Goal: Transaction & Acquisition: Purchase product/service

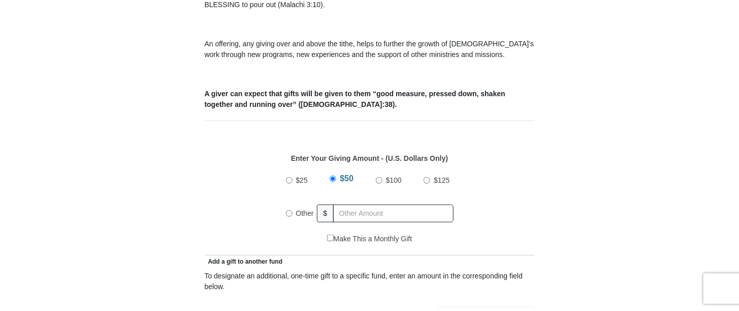
click at [290, 210] on input "Other" at bounding box center [289, 213] width 7 height 7
radio input "true"
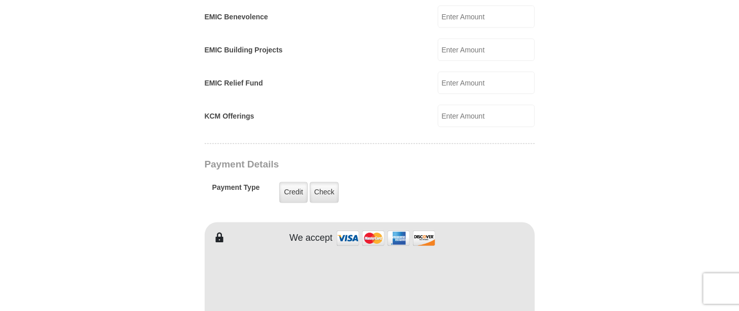
scroll to position [712, 0]
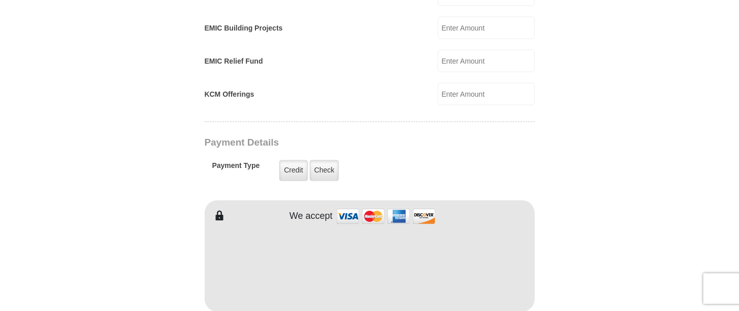
type input "261"
type input "RHETT"
type input "LEE"
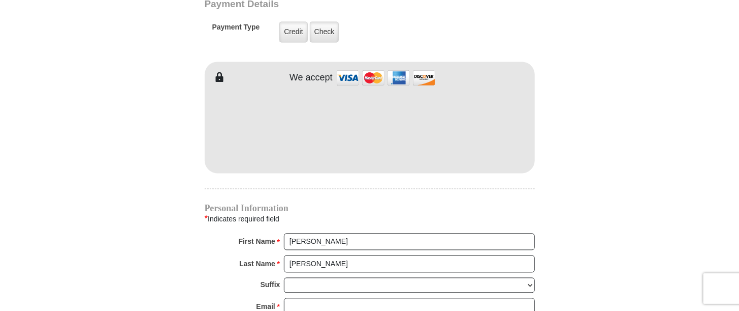
scroll to position [864, 0]
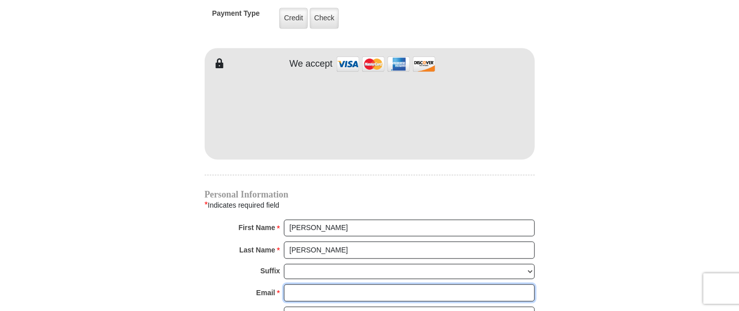
click at [320, 284] on input "Email *" at bounding box center [409, 292] width 251 height 17
type input "rhett_lee2000@yahoo.com"
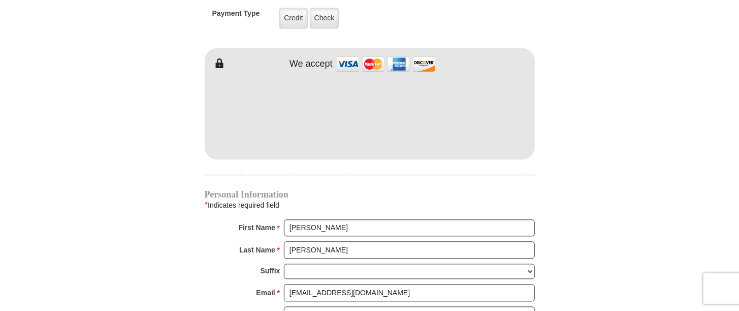
type input "1308 Barak Ln APT A"
type input "Bryan"
select select "TX"
type input "77802"
type input "9794120873"
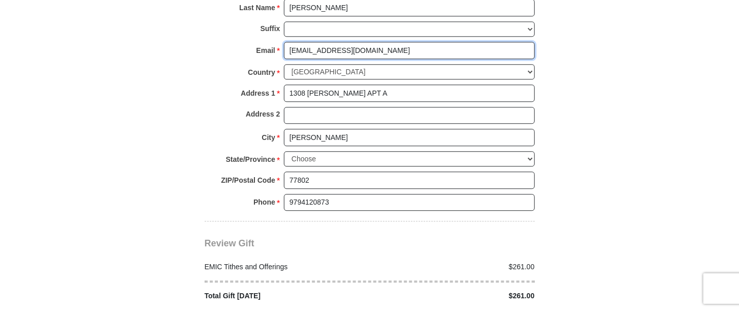
scroll to position [1118, 0]
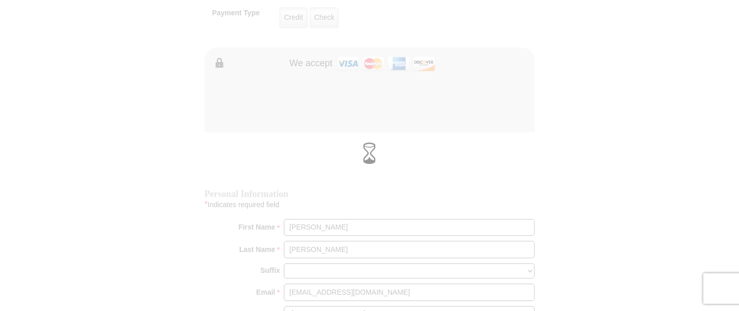
scroll to position [813, 0]
